Goal: Task Accomplishment & Management: Manage account settings

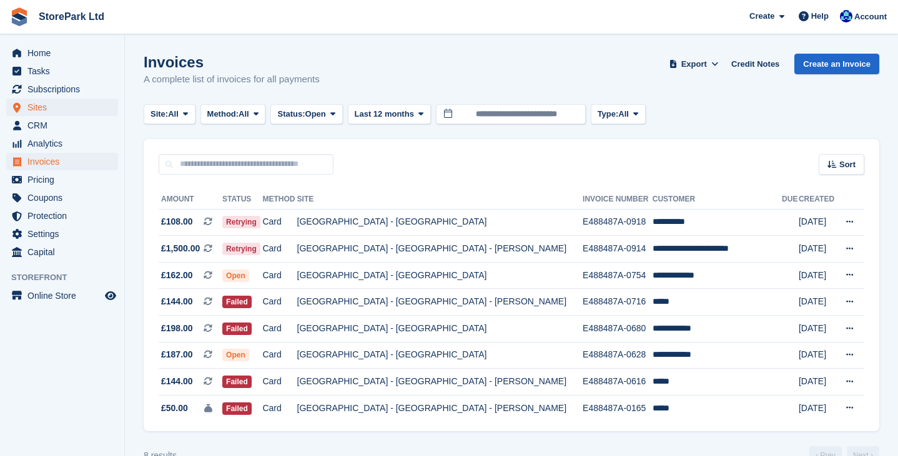
click at [52, 105] on span "Sites" at bounding box center [64, 107] width 75 height 17
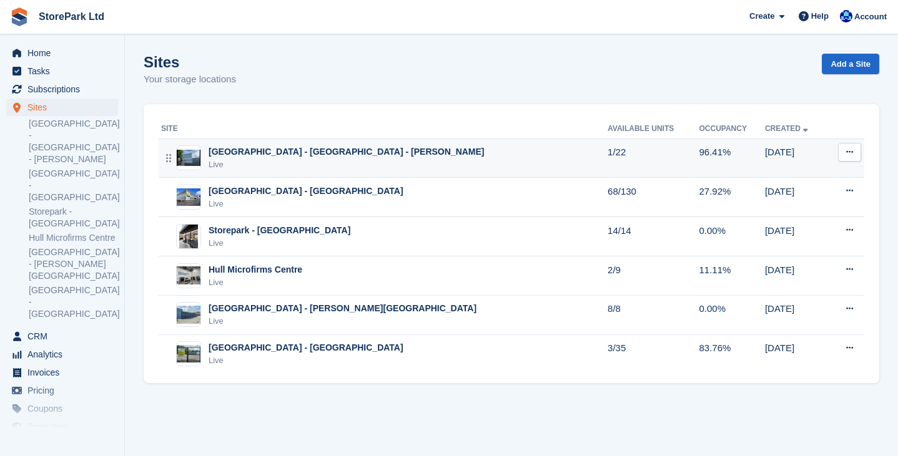
click at [376, 164] on div "Live" at bounding box center [346, 165] width 276 height 12
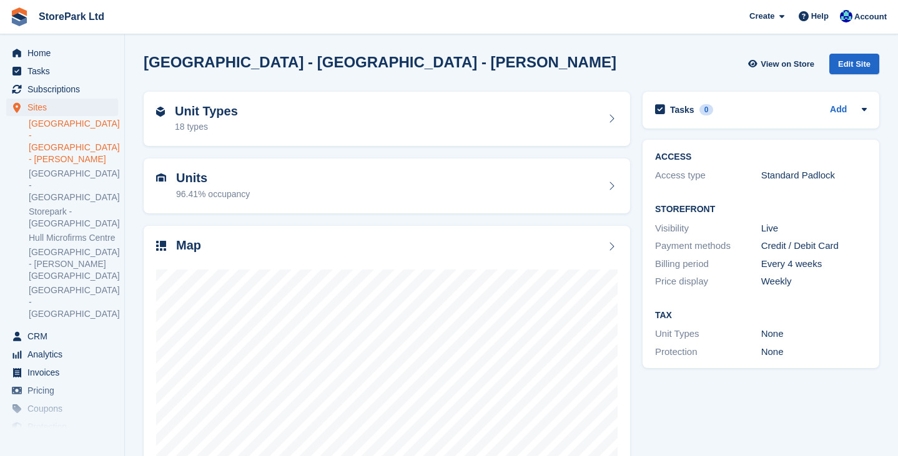
click at [892, 182] on section "[GEOGRAPHIC_DATA] - [GEOGRAPHIC_DATA] - [PERSON_NAME] View on Store Edit Site U…" at bounding box center [511, 266] width 773 height 533
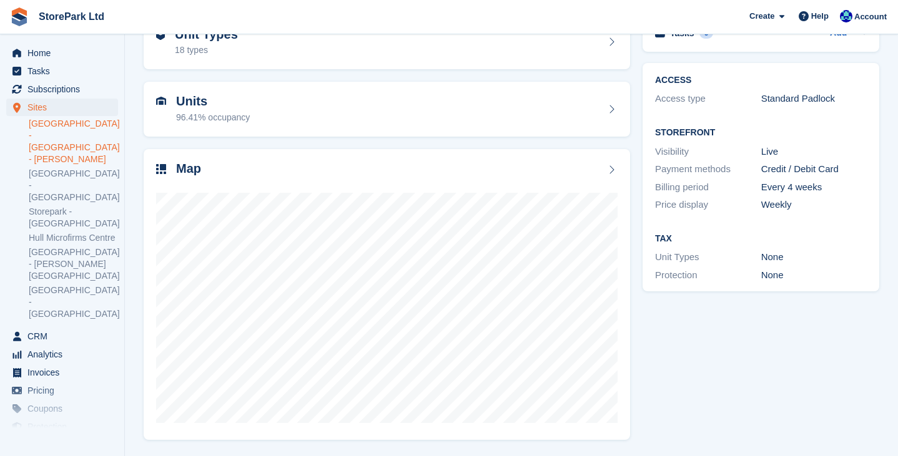
scroll to position [76, 0]
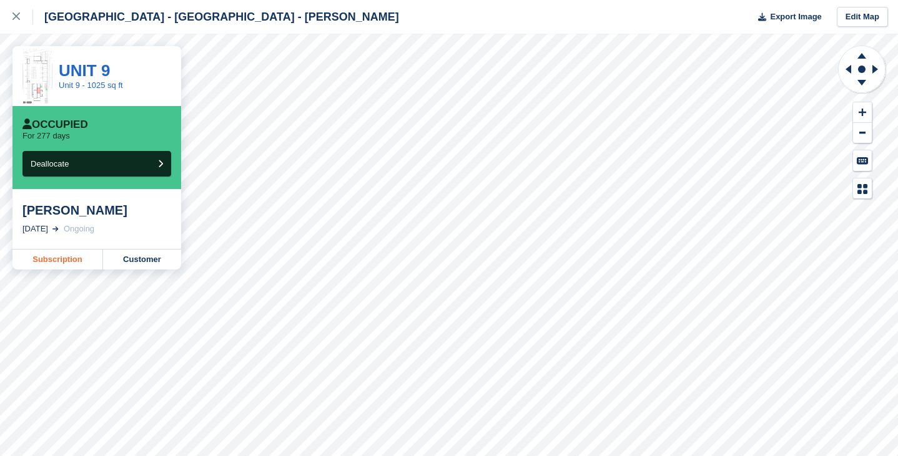
click at [69, 257] on link "Subscription" at bounding box center [57, 260] width 91 height 20
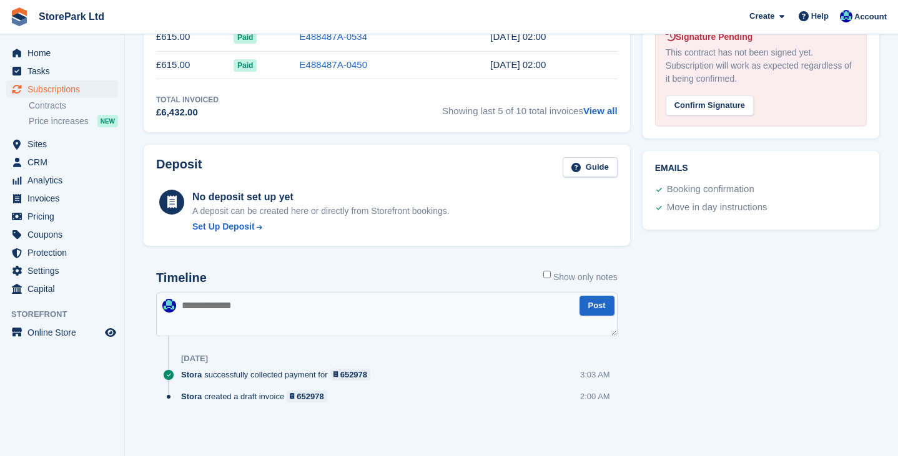
scroll to position [521, 0]
